Goal: Transaction & Acquisition: Purchase product/service

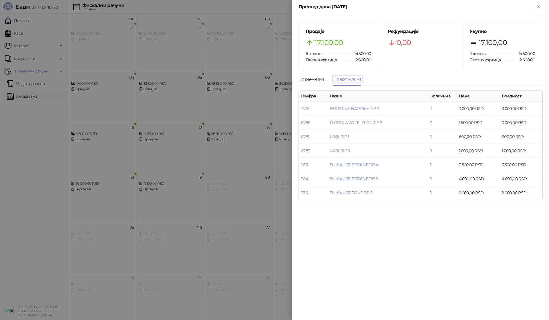
click at [198, 102] on div at bounding box center [274, 160] width 549 height 320
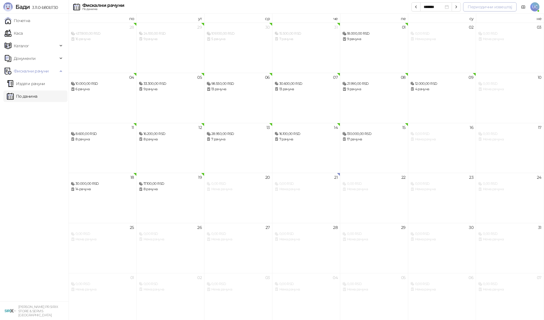
click at [479, 6] on button "Периодични извештај" at bounding box center [489, 6] width 53 height 9
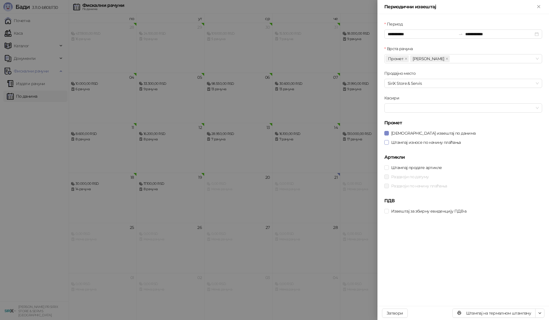
click at [446, 142] on span "Штампај износе по начину плаћања" at bounding box center [426, 142] width 74 height 6
click at [444, 133] on span "[DEMOGRAPHIC_DATA] извештај по данима" at bounding box center [433, 133] width 89 height 6
click at [480, 313] on button "Штампај на термалном штампачу" at bounding box center [494, 312] width 83 height 9
click at [94, 63] on div at bounding box center [274, 160] width 549 height 320
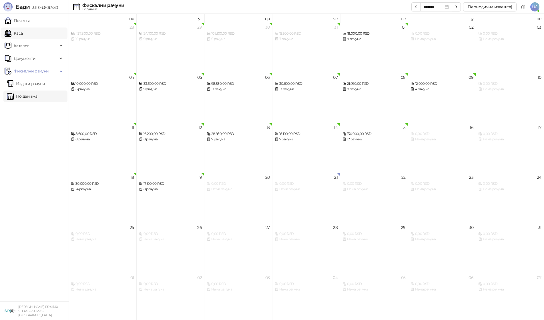
click at [21, 37] on link "Каса" at bounding box center [14, 32] width 18 height 11
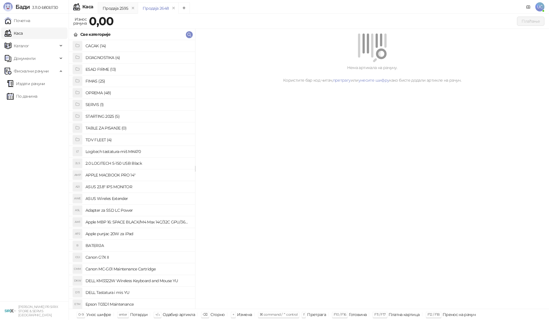
click at [108, 96] on h4 "OPREMA (48)" at bounding box center [138, 92] width 105 height 9
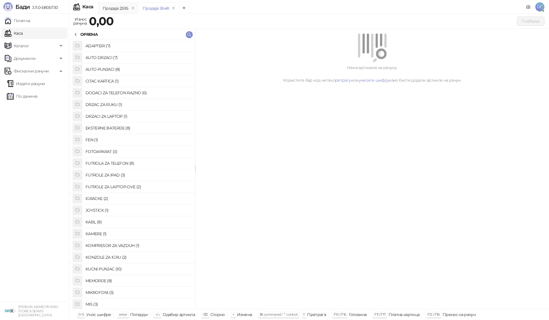
click at [122, 162] on h4 "FUTROLA ZA TELEFON (8)" at bounding box center [138, 162] width 105 height 9
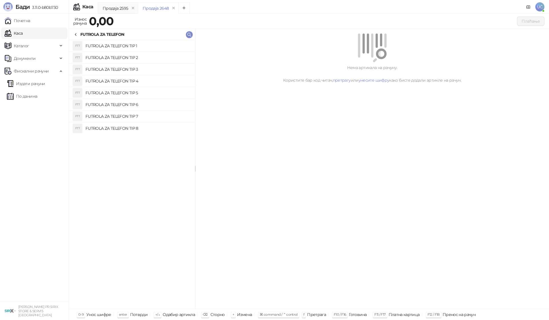
click at [144, 84] on h4 "FUTROLA ZA TELEFON TIP 4" at bounding box center [138, 80] width 105 height 9
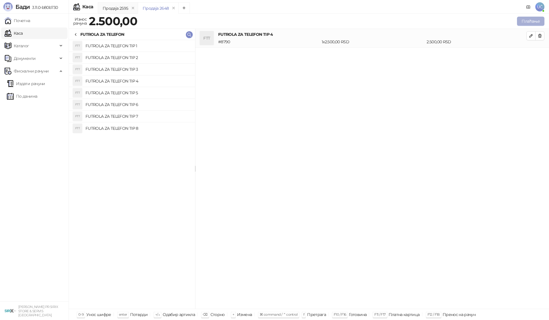
click at [532, 20] on button "Плаћање" at bounding box center [530, 21] width 27 height 9
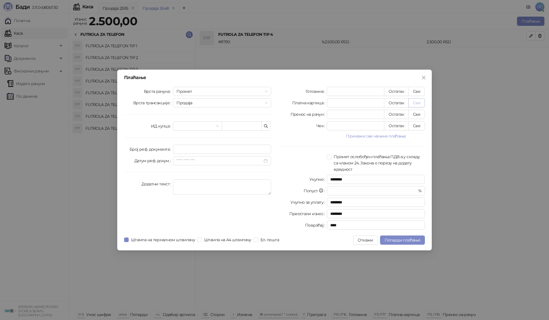
click at [421, 102] on button "Све" at bounding box center [417, 102] width 17 height 9
type input "****"
click at [399, 237] on span "Потврди плаћање" at bounding box center [403, 239] width 36 height 5
